Goal: Information Seeking & Learning: Learn about a topic

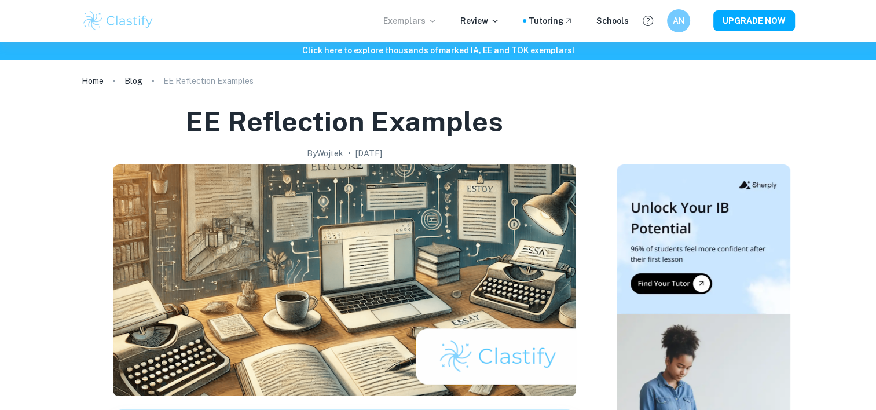
click at [437, 21] on icon at bounding box center [432, 20] width 9 height 9
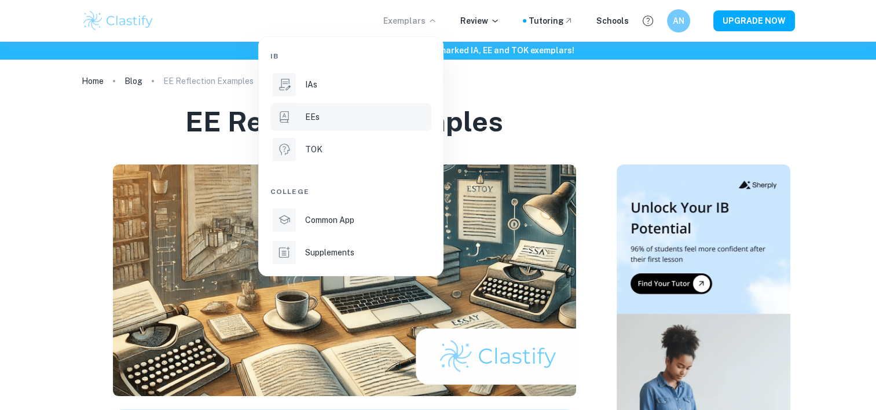
click at [338, 130] on li "EEs" at bounding box center [350, 117] width 161 height 28
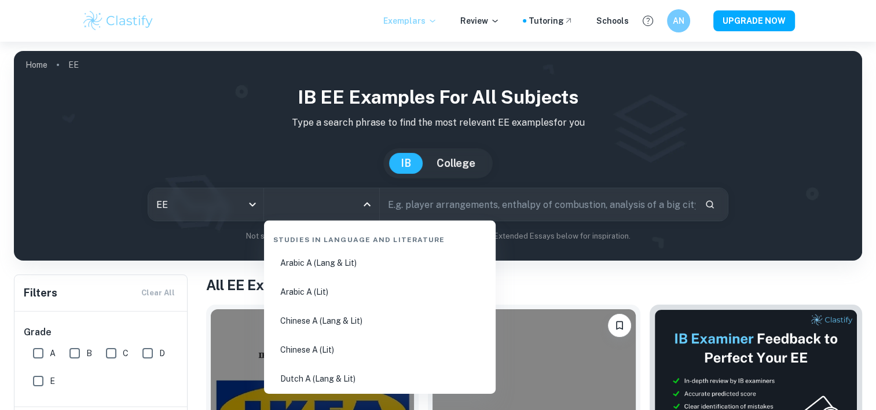
click at [296, 204] on input "All Subjects" at bounding box center [312, 204] width 87 height 22
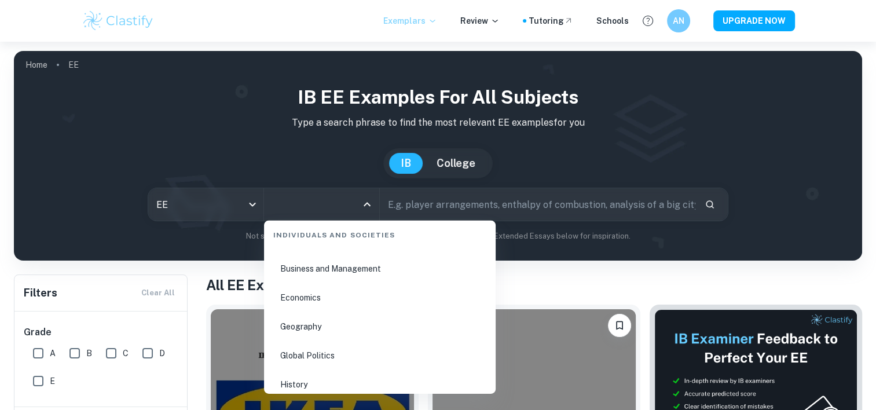
scroll to position [1312, 0]
click at [341, 323] on li "Business and Management" at bounding box center [380, 326] width 222 height 27
type input "Business and Management"
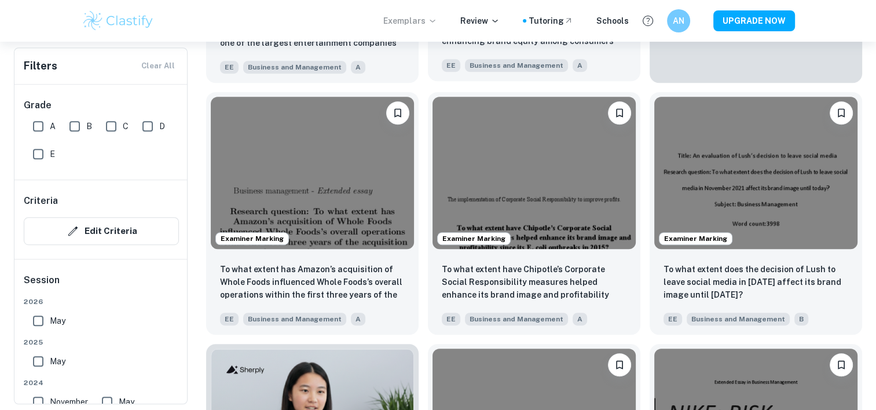
scroll to position [582, 0]
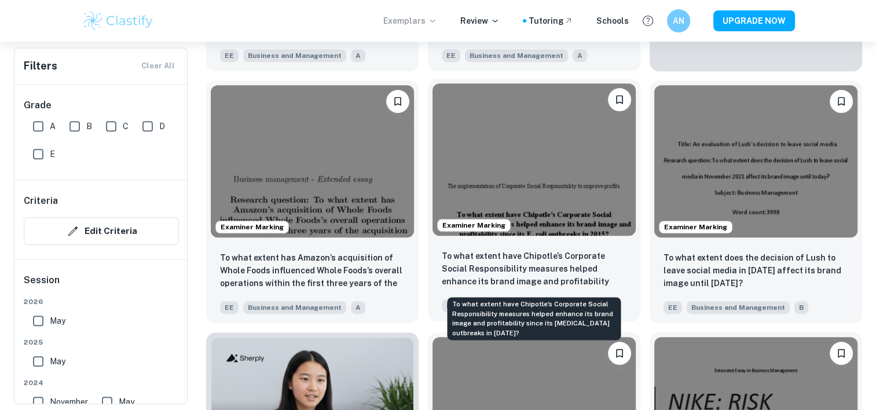
click at [590, 266] on p "To what extent have Chipotle’s Corporate Social Responsibility measures helped …" at bounding box center [534, 269] width 185 height 39
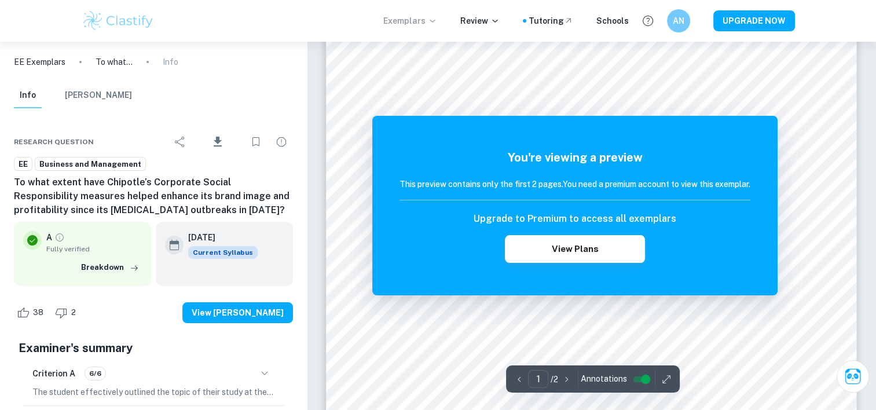
scroll to position [108, 0]
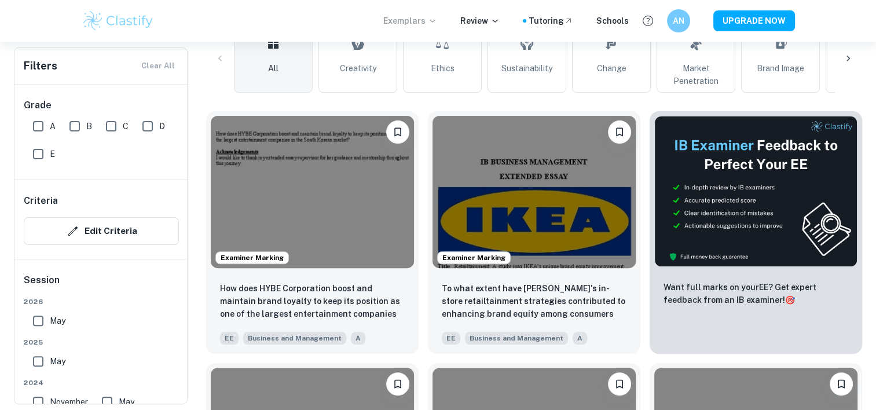
scroll to position [310, 0]
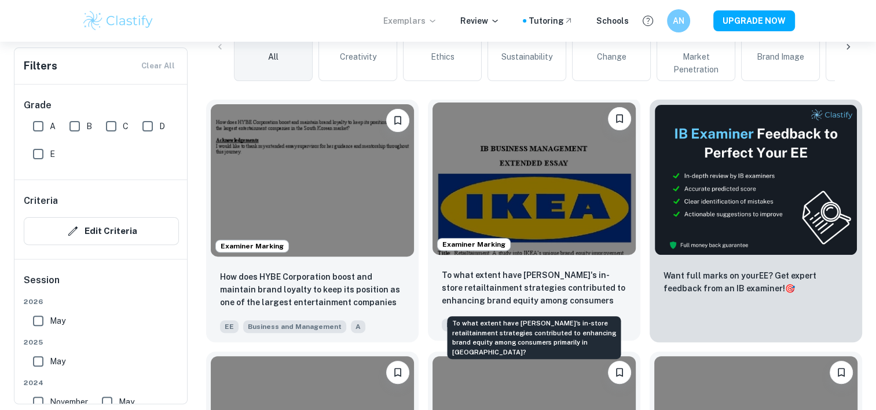
click at [498, 292] on p "To what extent have [PERSON_NAME]'s in-store retailtainment strategies contribu…" at bounding box center [534, 288] width 185 height 39
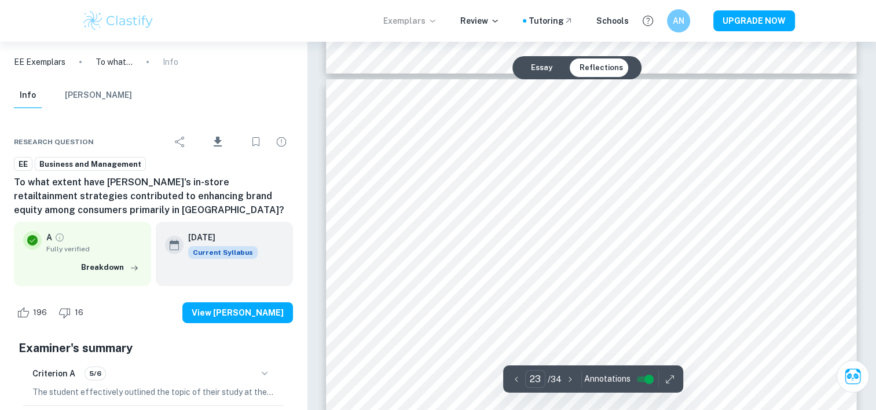
scroll to position [17030, 0]
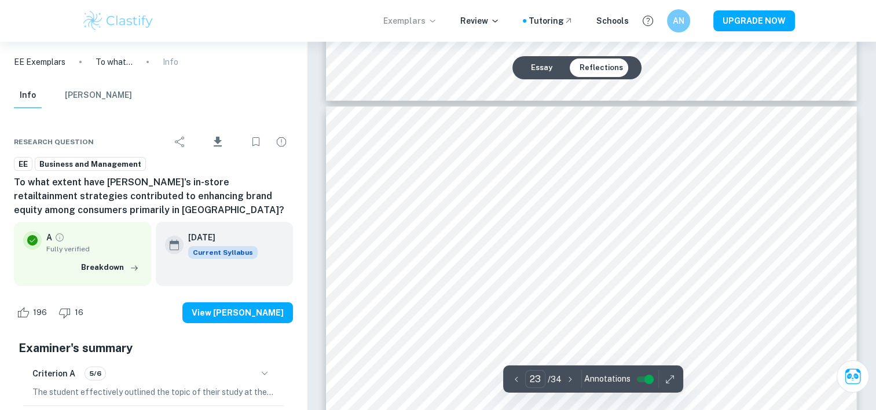
type input "22"
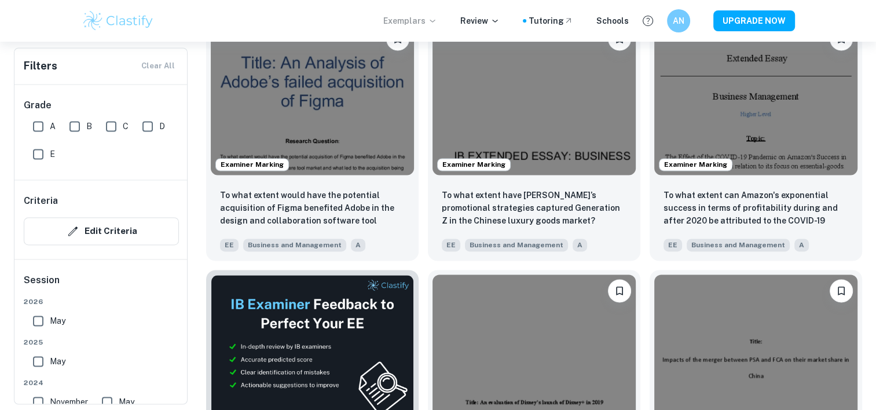
scroll to position [1626, 0]
